Goal: Task Accomplishment & Management: Complete application form

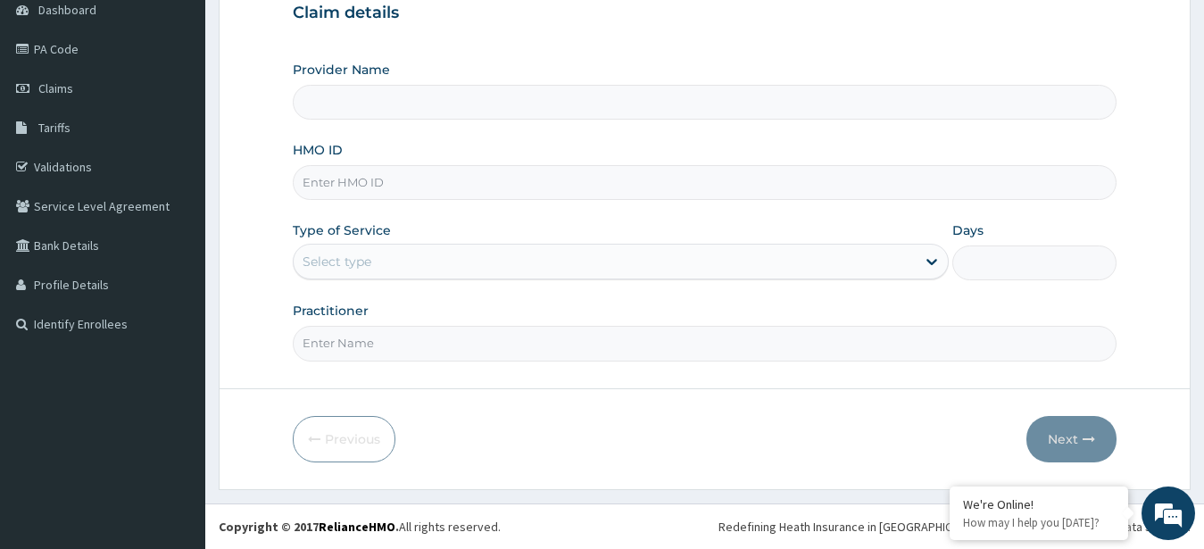
scroll to position [185, 0]
type input "[GEOGRAPHIC_DATA], Agege [[GEOGRAPHIC_DATA]]"
paste input "IOD/10008/B"
type input "IOD/10008/B"
click at [496, 271] on div "Select type" at bounding box center [605, 261] width 623 height 29
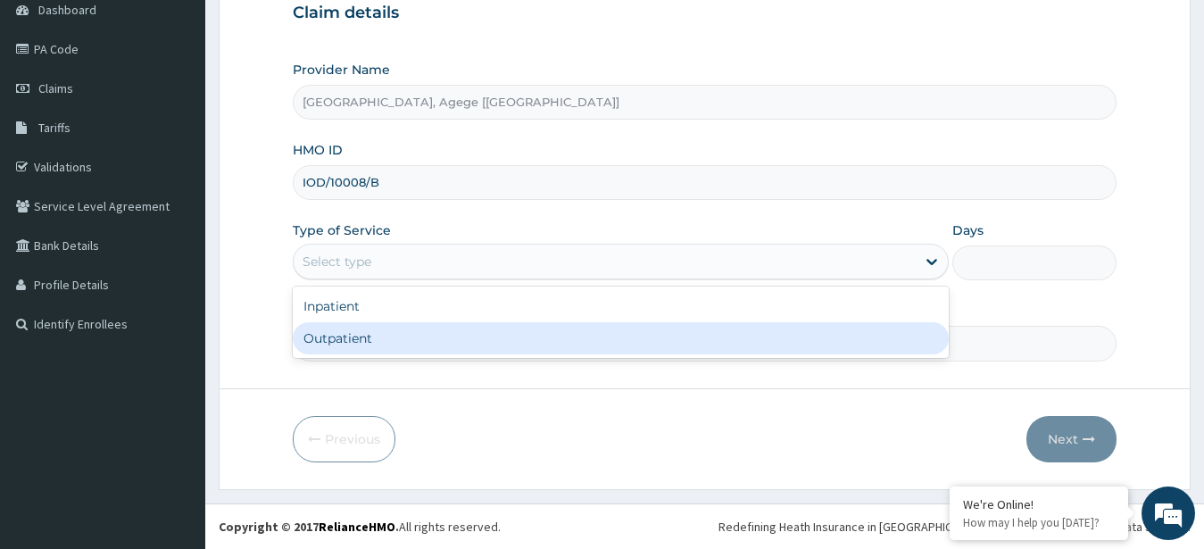
click at [461, 339] on div "Outpatient" at bounding box center [621, 338] width 657 height 32
type input "1"
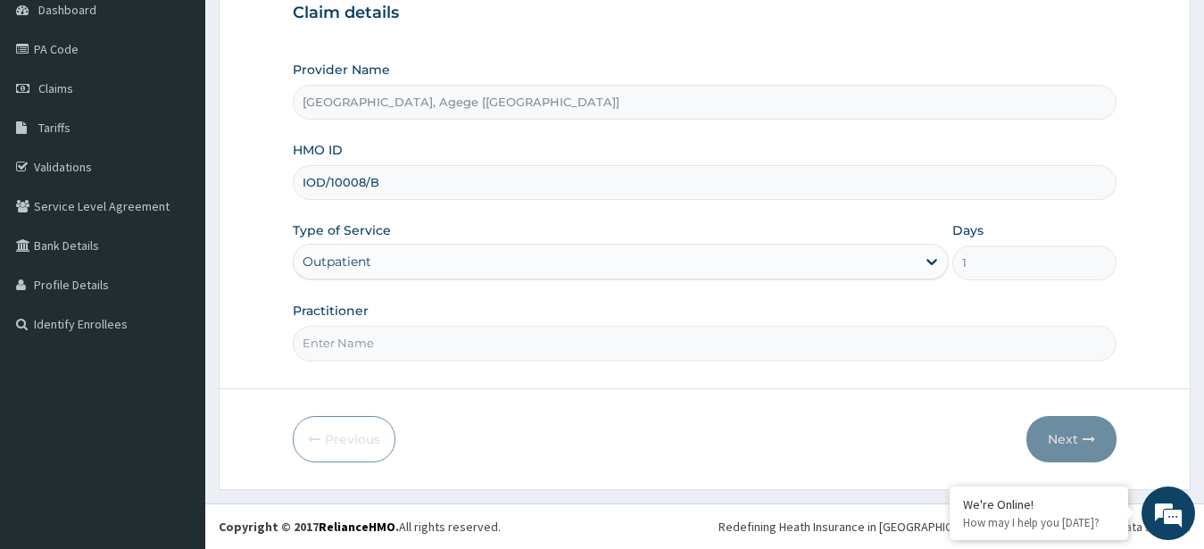
click at [690, 338] on input "Practitioner" at bounding box center [705, 343] width 825 height 35
type input "[PERSON_NAME]"
click at [1087, 440] on icon "button" at bounding box center [1089, 439] width 12 height 12
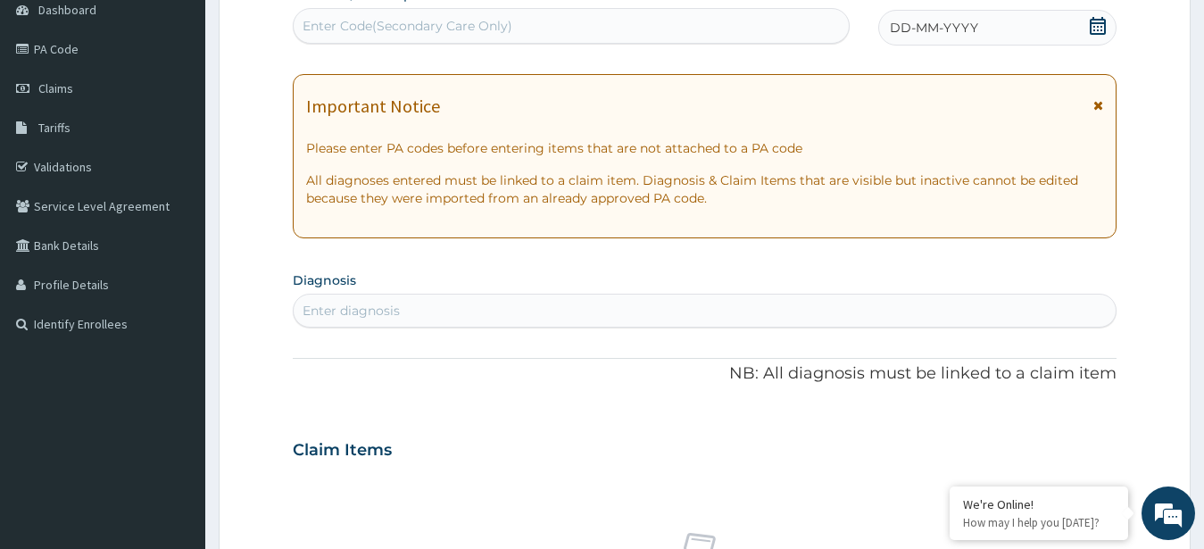
click at [1092, 22] on icon at bounding box center [1098, 26] width 16 height 18
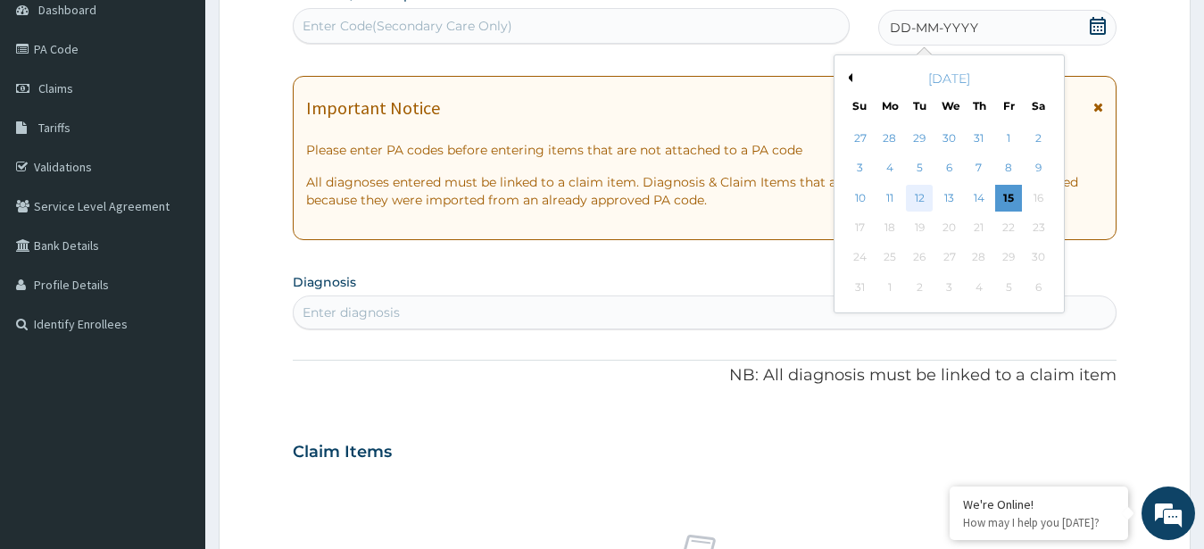
click at [917, 203] on div "12" at bounding box center [919, 198] width 27 height 27
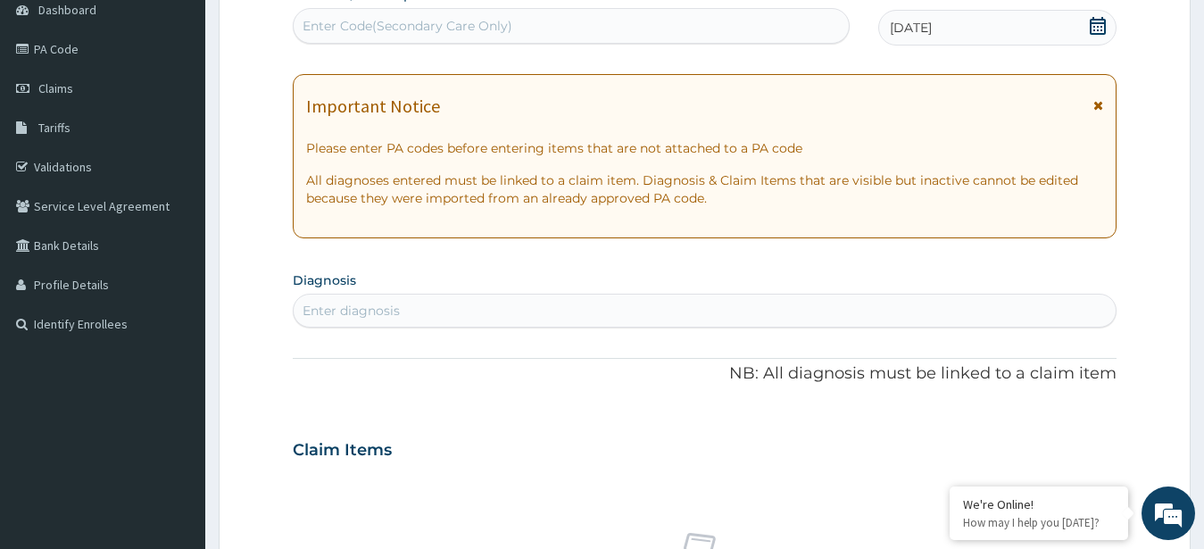
click at [676, 311] on div "Enter diagnosis" at bounding box center [705, 310] width 823 height 29
type input "u"
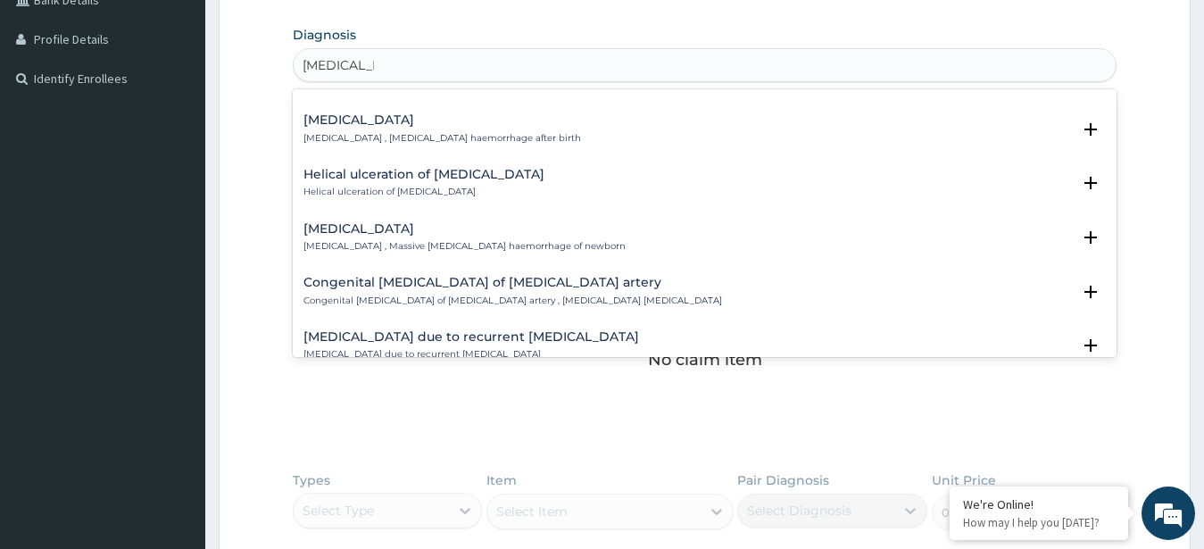
scroll to position [867, 0]
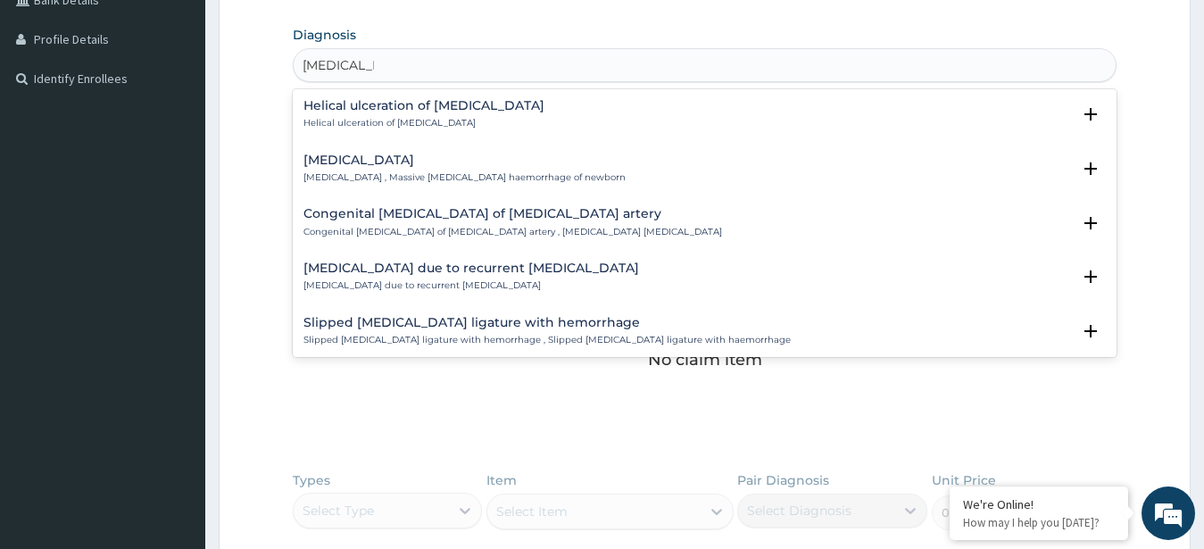
type input "[MEDICAL_DATA] h"
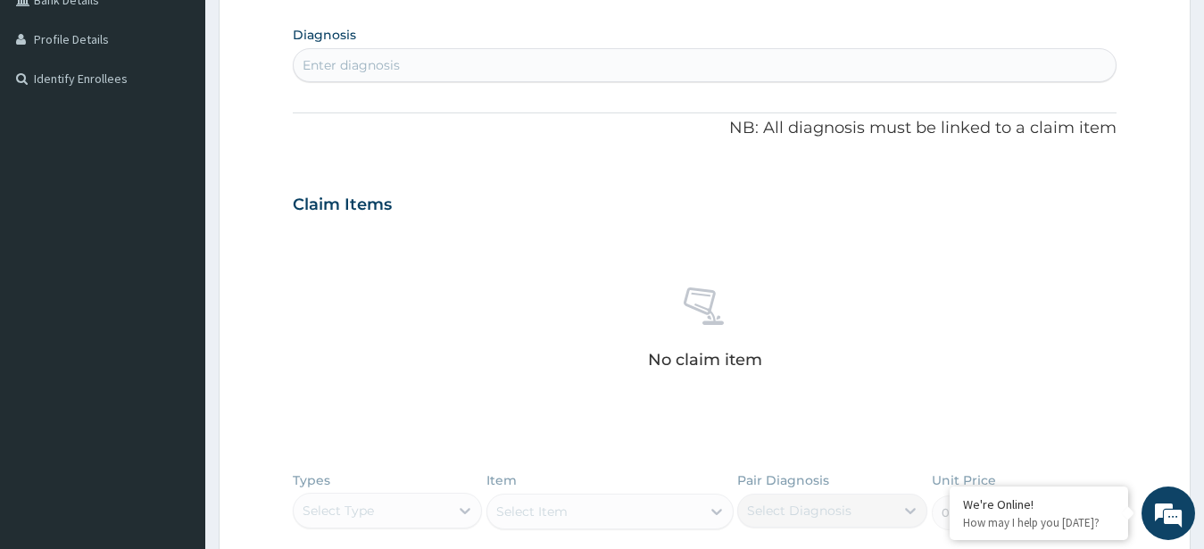
click at [575, 61] on div "Enter diagnosis" at bounding box center [705, 65] width 823 height 29
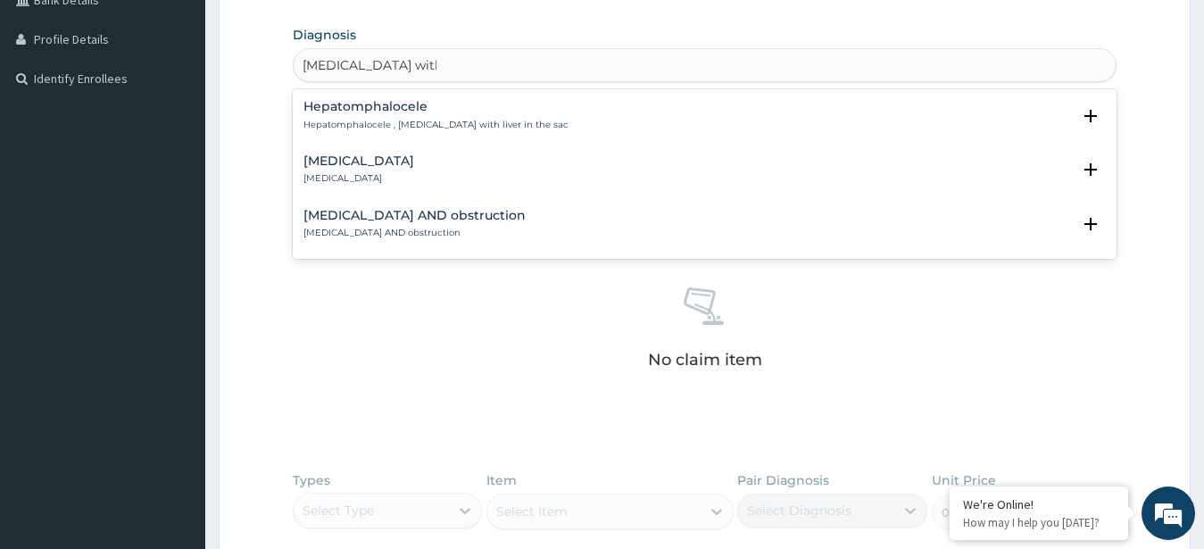
scroll to position [0, 0]
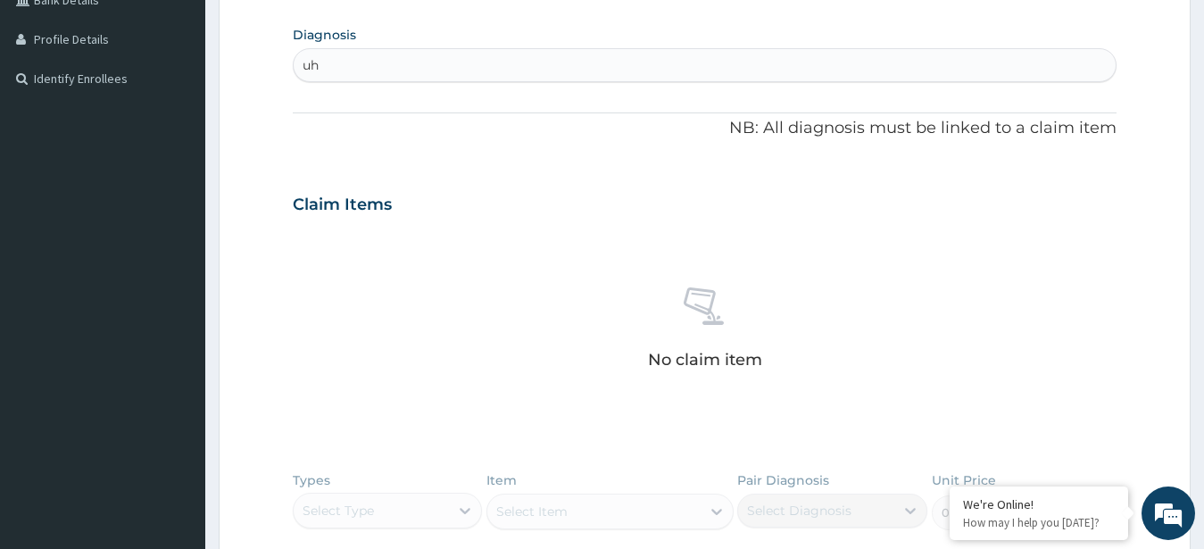
type input "u"
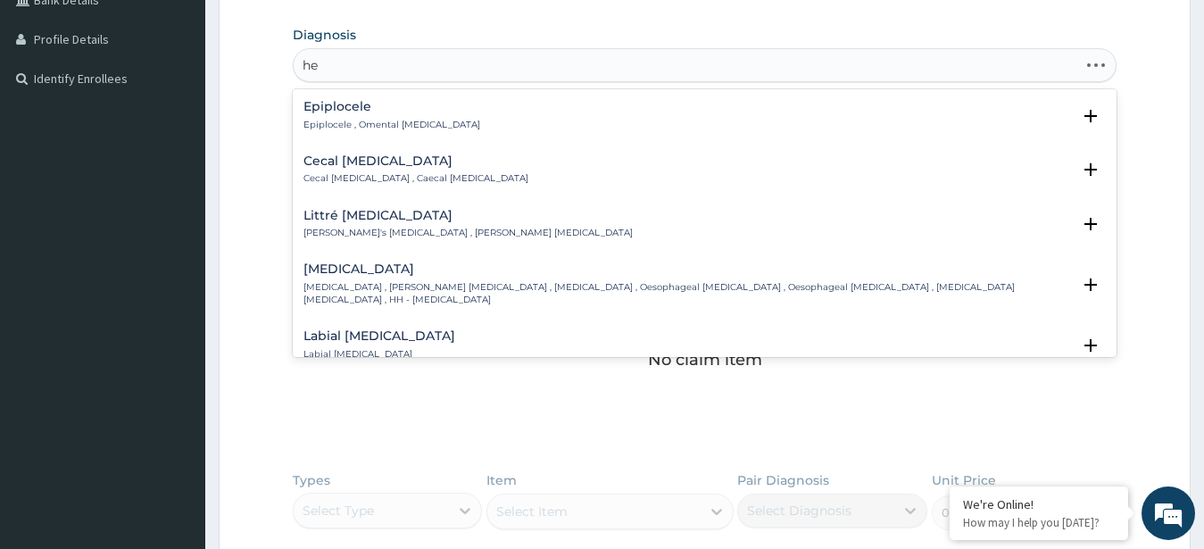
type input "h"
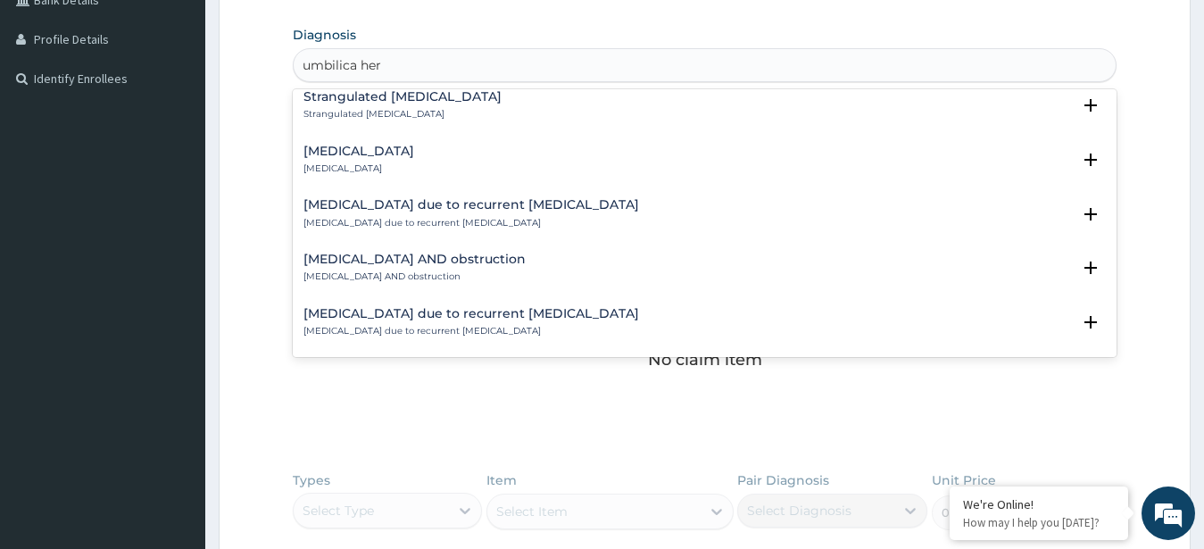
scroll to position [390, 0]
type input "umbilica [MEDICAL_DATA]"
